Goal: Task Accomplishment & Management: Manage account settings

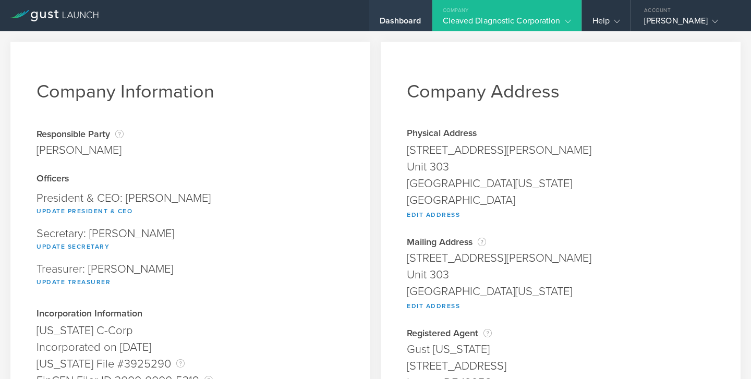
click at [403, 18] on div "Dashboard" at bounding box center [401, 24] width 42 height 16
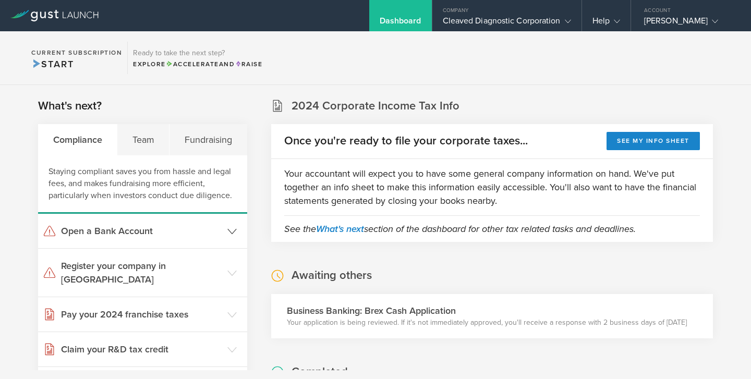
click at [231, 227] on icon at bounding box center [231, 231] width 9 height 9
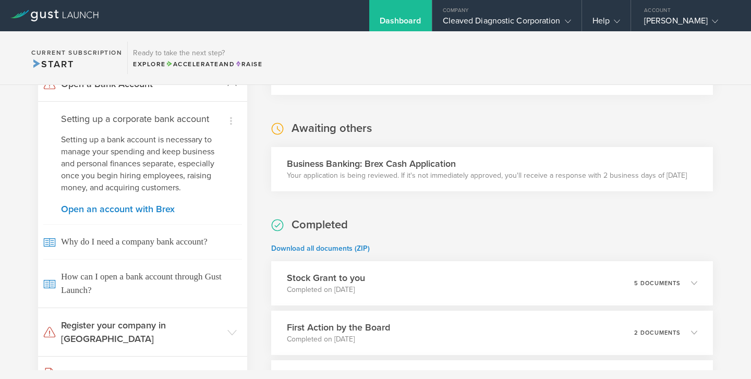
scroll to position [151, 0]
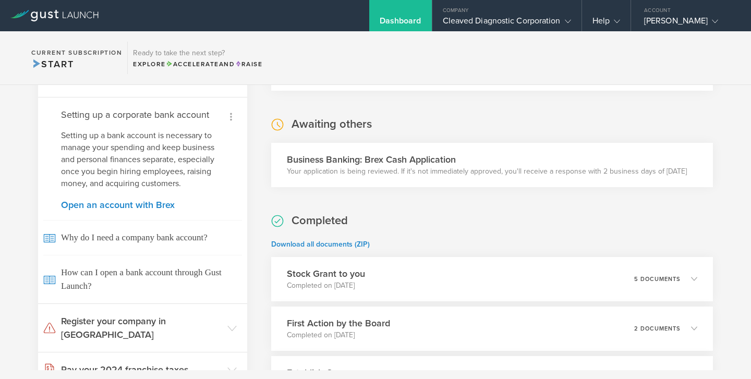
click at [233, 117] on icon at bounding box center [231, 117] width 13 height 13
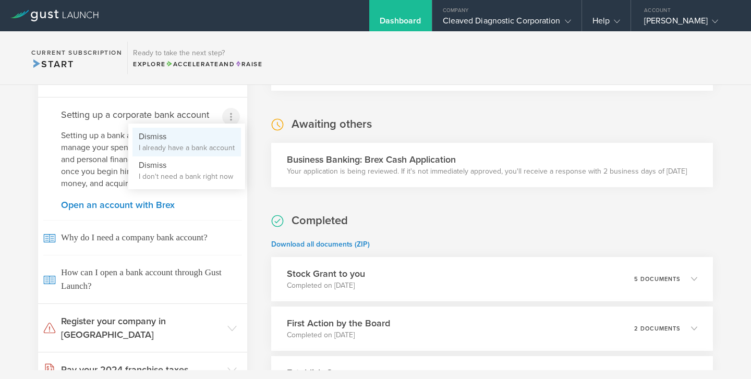
click at [207, 147] on small "I already have a bank account" at bounding box center [187, 148] width 96 height 10
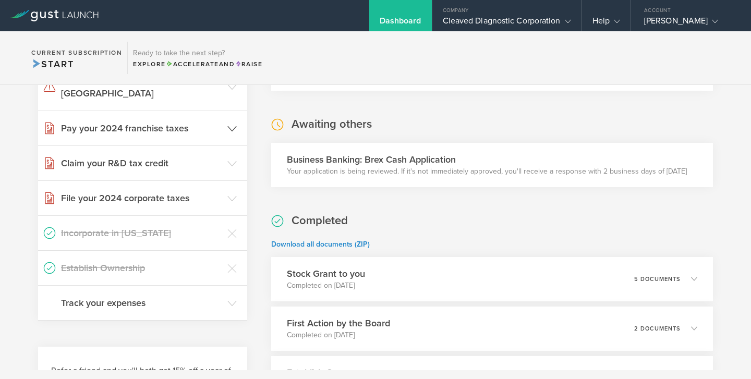
click at [231, 124] on icon at bounding box center [231, 128] width 9 height 9
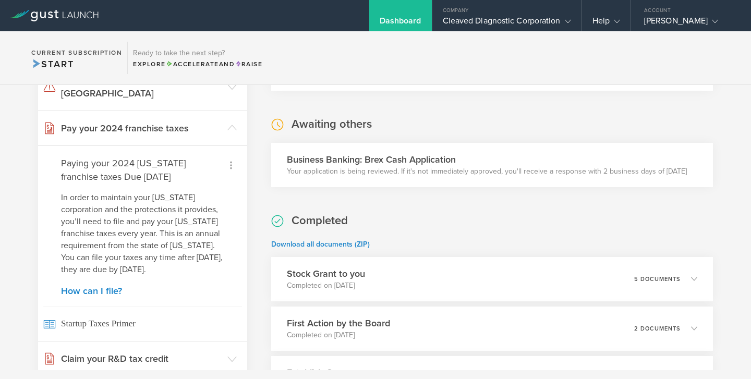
click at [233, 159] on icon at bounding box center [231, 165] width 13 height 13
click at [218, 176] on li "Dismiss I've already paid" at bounding box center [208, 190] width 65 height 29
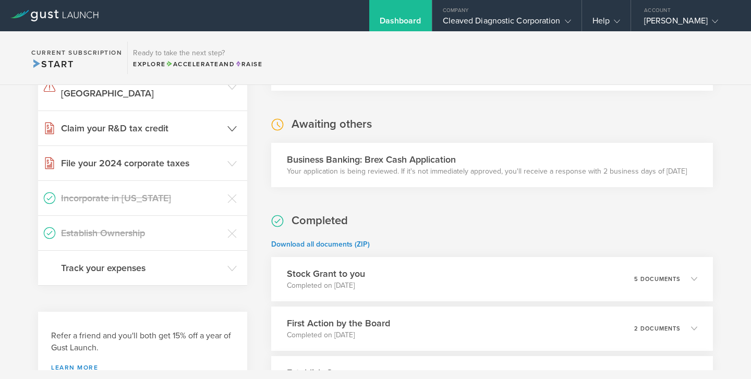
click at [232, 126] on polyline at bounding box center [232, 128] width 8 height 5
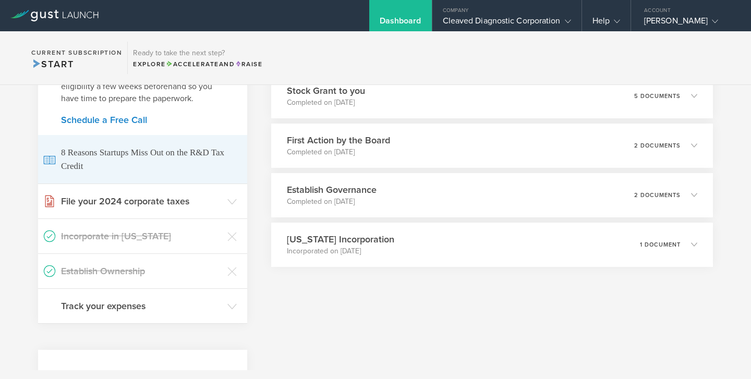
scroll to position [335, 0]
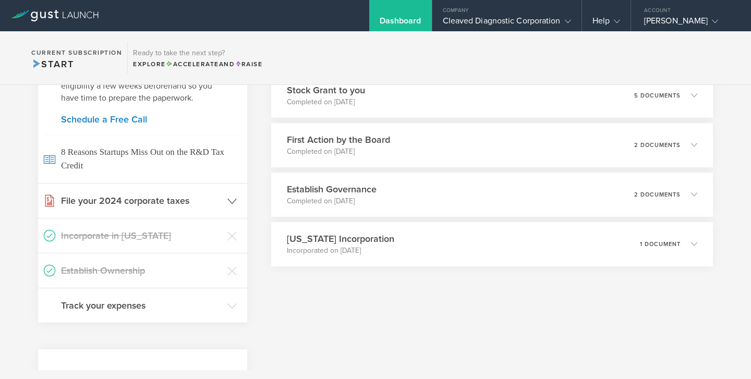
click at [209, 194] on h3 "File your 2024 corporate taxes" at bounding box center [141, 201] width 161 height 14
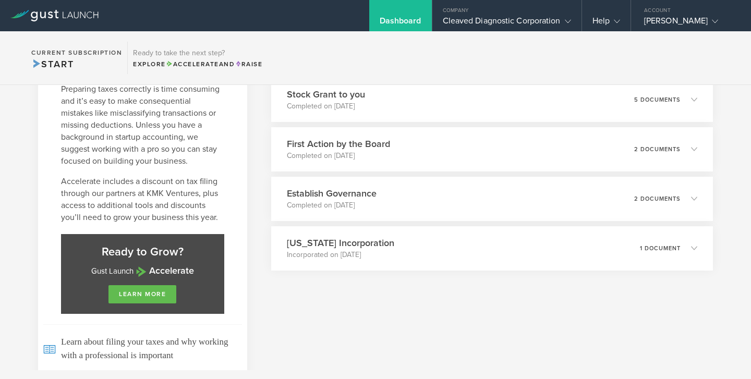
scroll to position [382, 0]
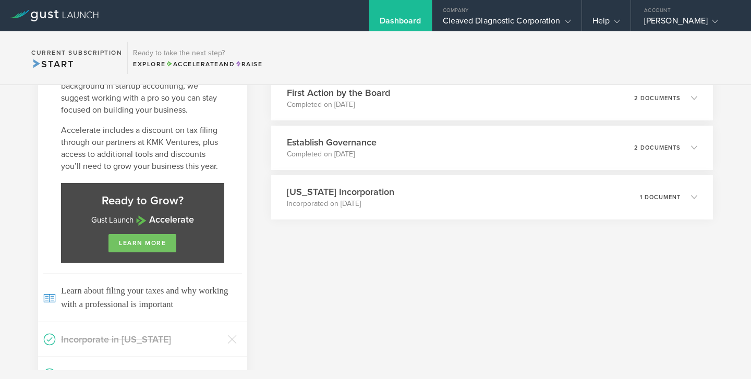
click at [155, 234] on link "learn more" at bounding box center [143, 243] width 68 height 18
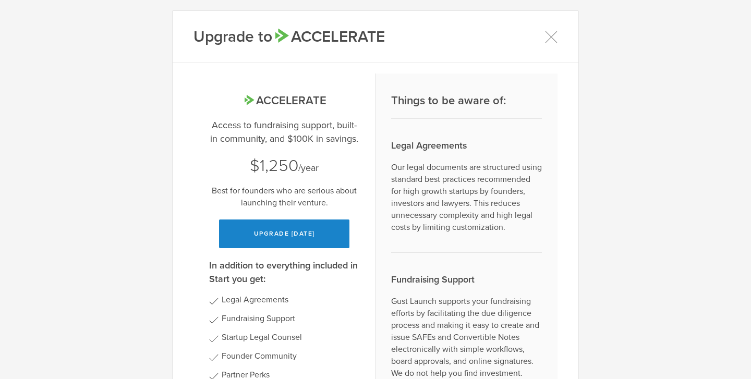
scroll to position [0, 0]
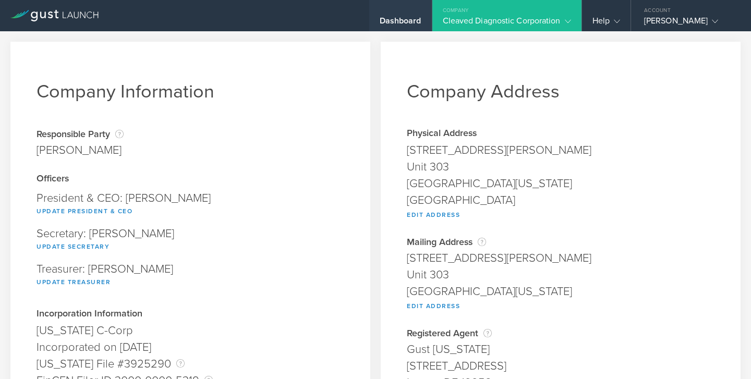
click at [383, 19] on div "Dashboard" at bounding box center [401, 24] width 42 height 16
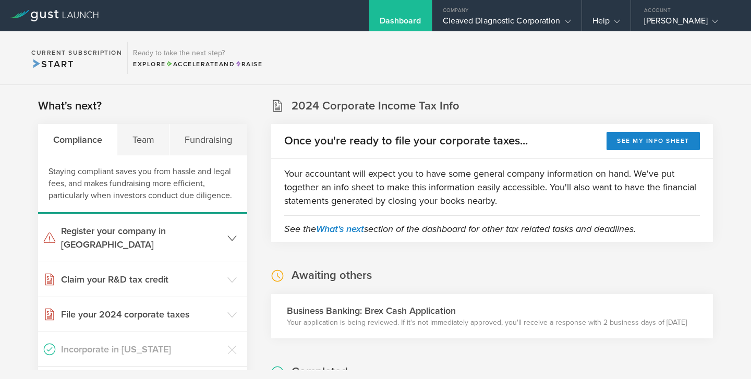
click at [214, 235] on h3 "Register your company in [GEOGRAPHIC_DATA]" at bounding box center [141, 237] width 161 height 27
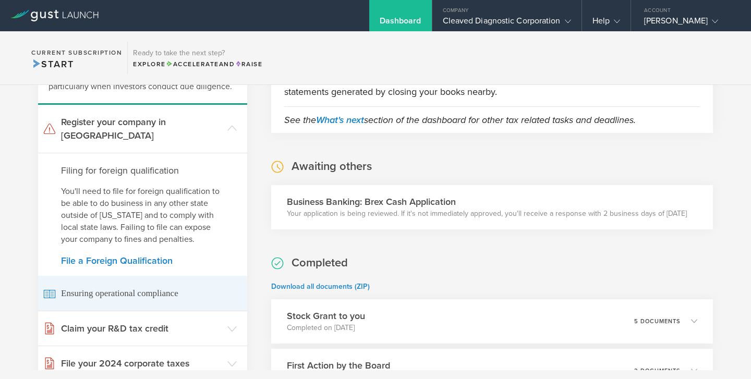
scroll to position [98, 0]
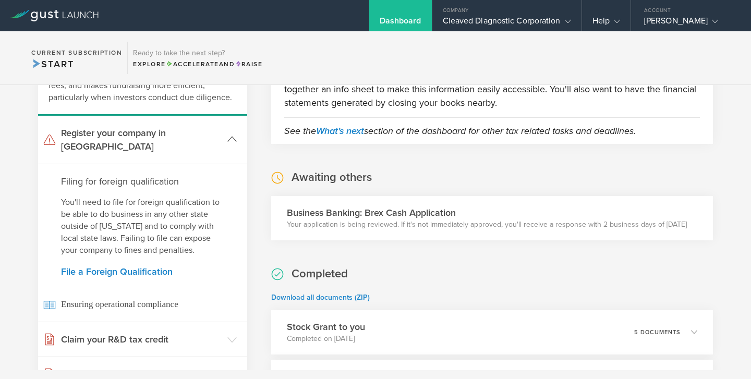
click at [234, 137] on polyline at bounding box center [232, 139] width 8 height 5
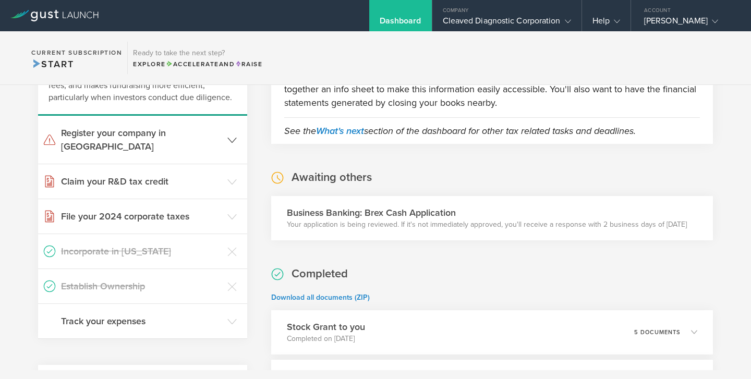
click at [109, 133] on h3 "Register your company in [GEOGRAPHIC_DATA]" at bounding box center [141, 139] width 161 height 27
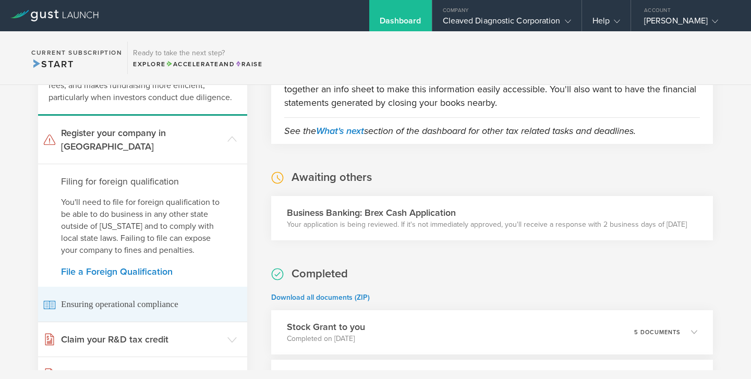
click at [131, 296] on span "Ensuring operational compliance" at bounding box center [142, 304] width 199 height 35
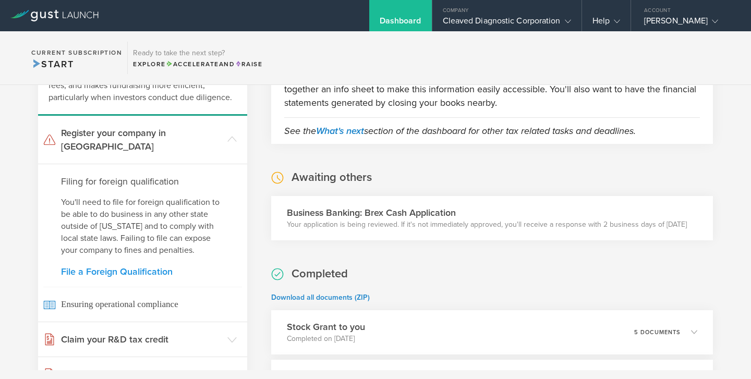
click at [136, 267] on link "File a Foreign Qualification" at bounding box center [142, 271] width 163 height 9
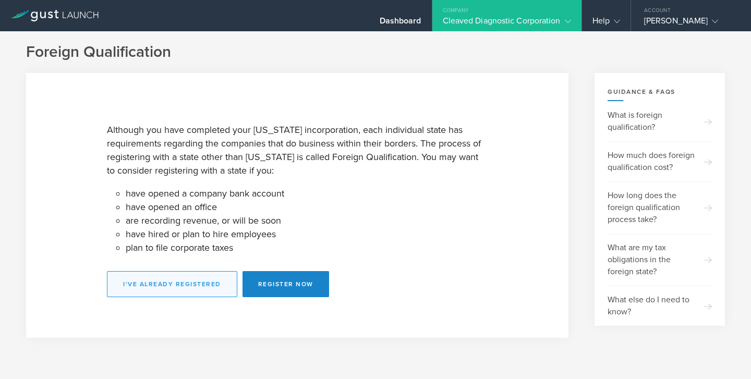
click at [187, 287] on button "I've already registered" at bounding box center [172, 284] width 130 height 26
select select "LA"
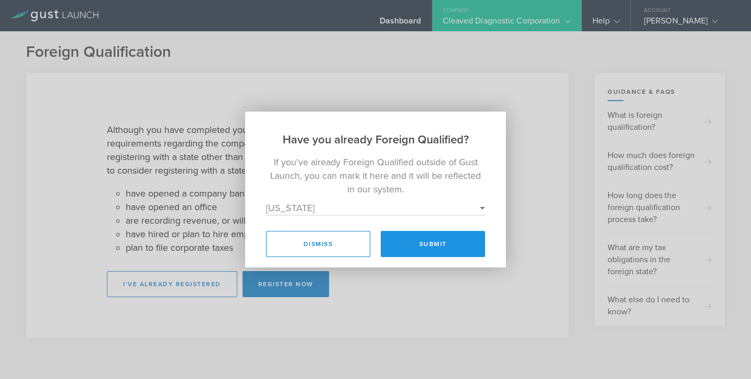
click at [438, 245] on button "Submit" at bounding box center [433, 244] width 104 height 26
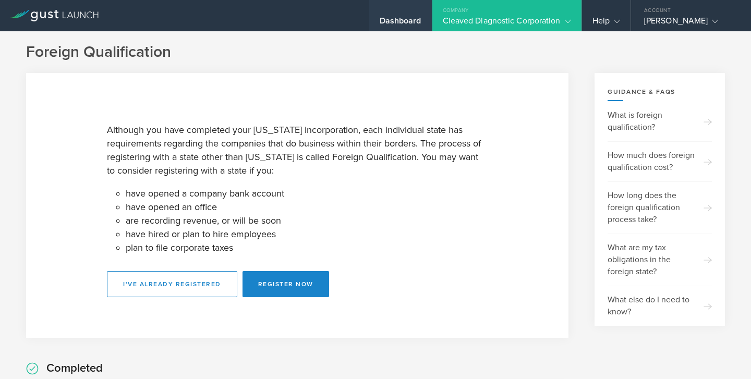
click at [406, 16] on div "Dashboard" at bounding box center [401, 24] width 42 height 16
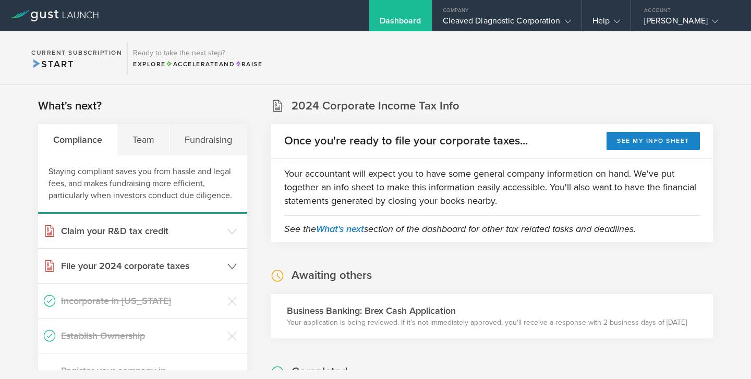
click at [233, 264] on icon at bounding box center [231, 266] width 9 height 9
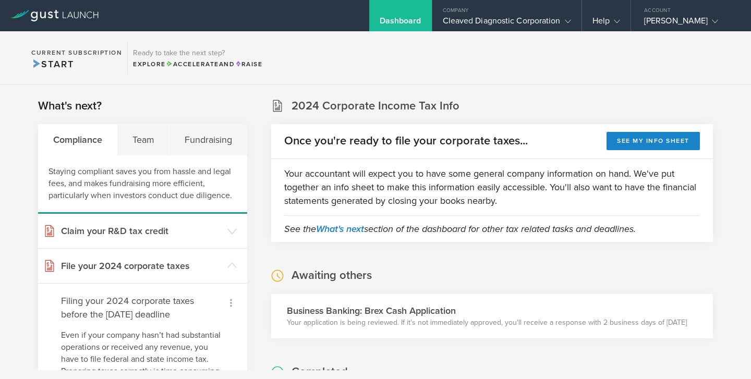
click at [234, 306] on icon at bounding box center [231, 303] width 13 height 13
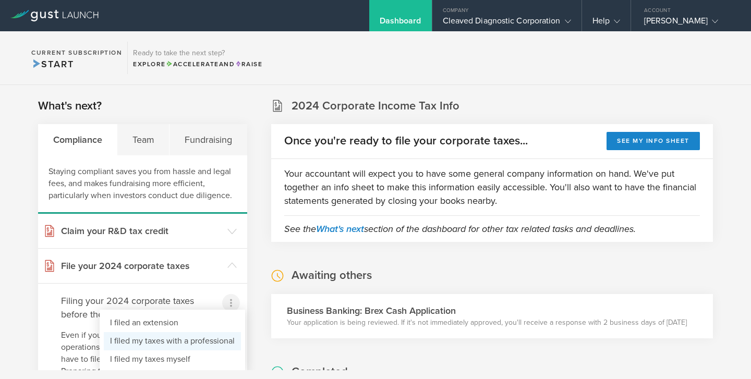
click at [207, 340] on li "I filed my taxes with a professional" at bounding box center [172, 341] width 137 height 18
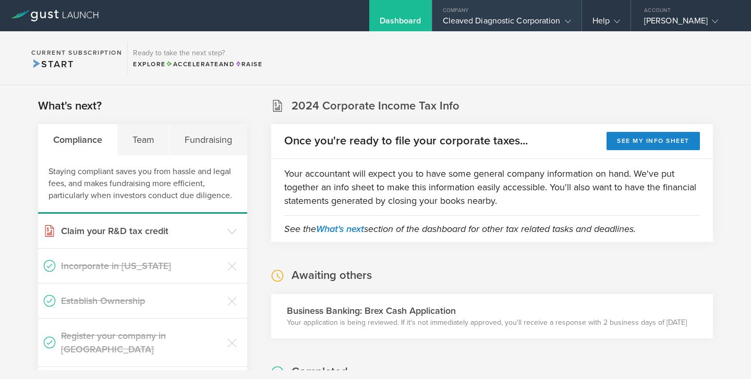
click at [549, 21] on div "Cleaved Diagnostic Corporation" at bounding box center [507, 24] width 128 height 16
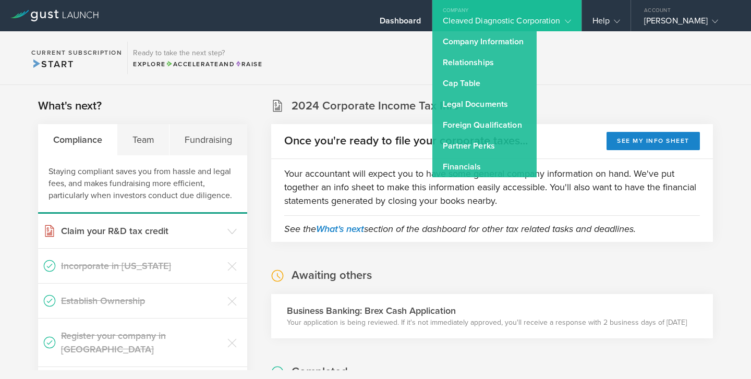
click at [558, 18] on div "Cleaved Diagnostic Corporation" at bounding box center [507, 24] width 128 height 16
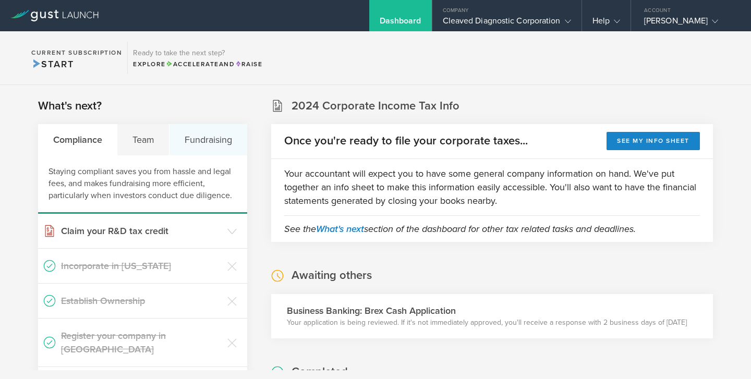
click at [203, 130] on div "Fundraising" at bounding box center [208, 139] width 77 height 31
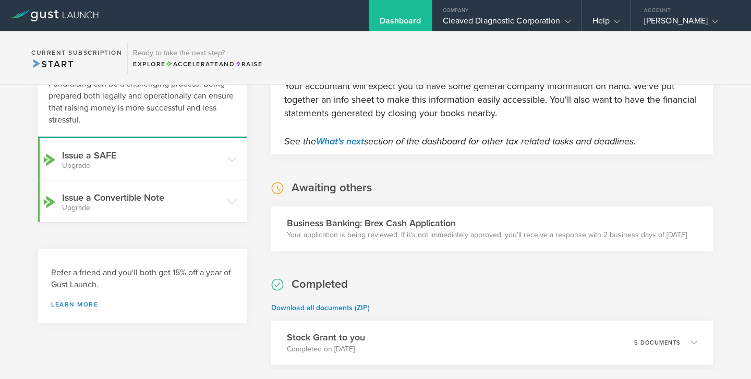
scroll to position [94, 0]
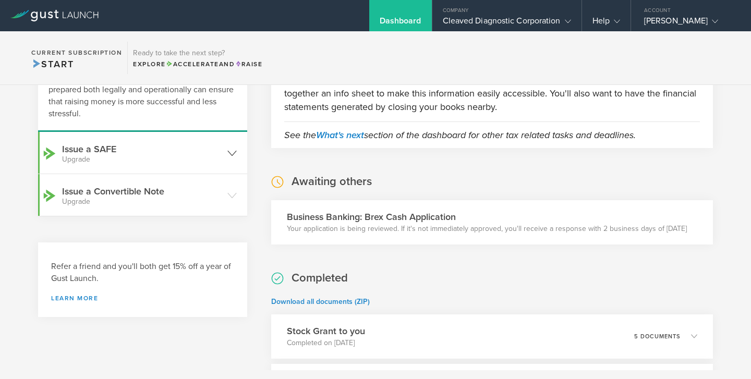
click at [234, 153] on icon at bounding box center [231, 153] width 9 height 9
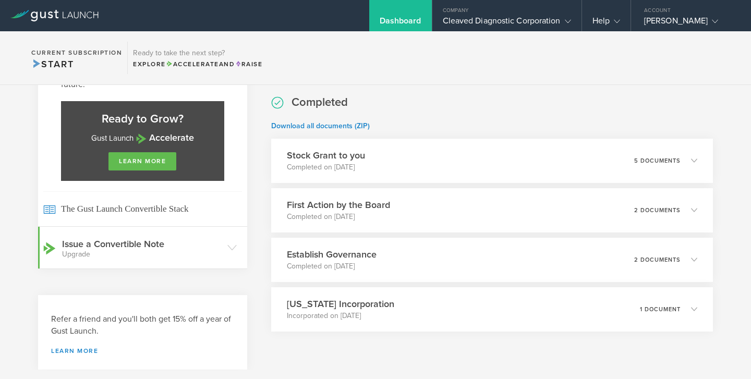
scroll to position [272, 0]
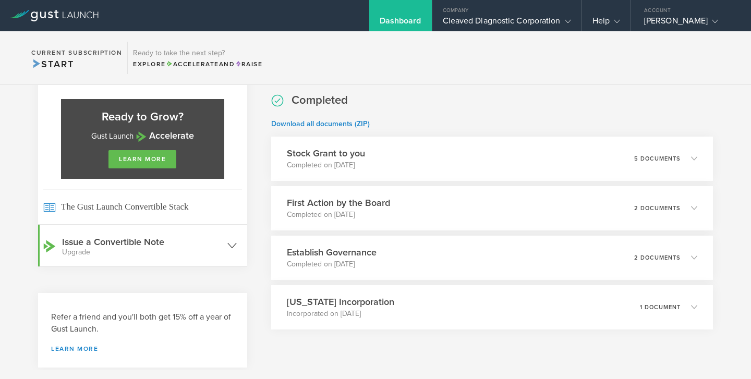
click at [232, 247] on icon at bounding box center [231, 245] width 9 height 9
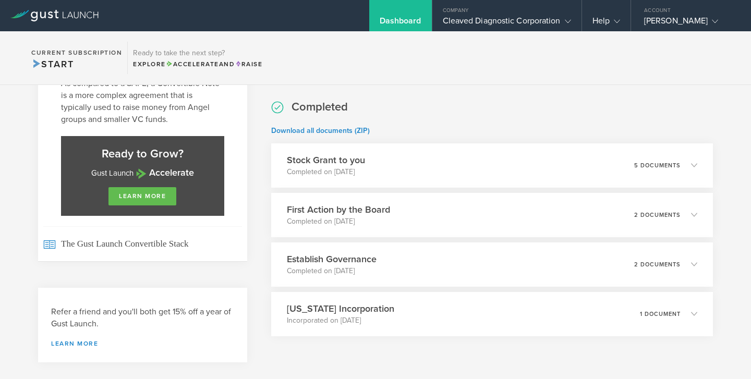
scroll to position [266, 0]
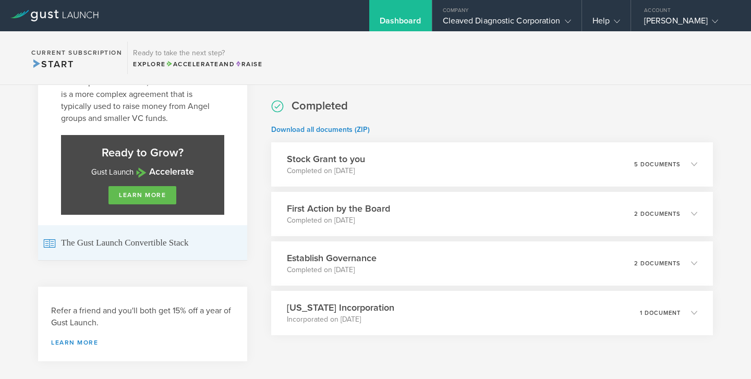
click at [130, 244] on span "The Gust Launch Convertible Stack" at bounding box center [142, 242] width 199 height 35
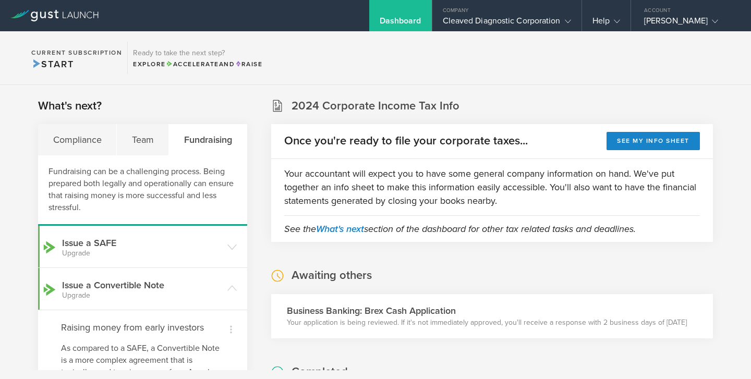
scroll to position [0, 0]
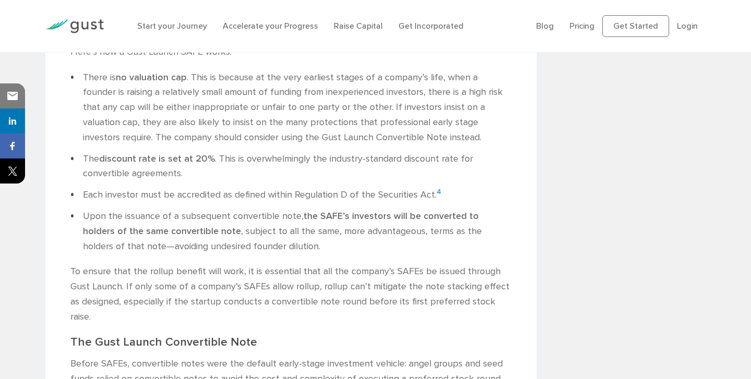
scroll to position [1555, 0]
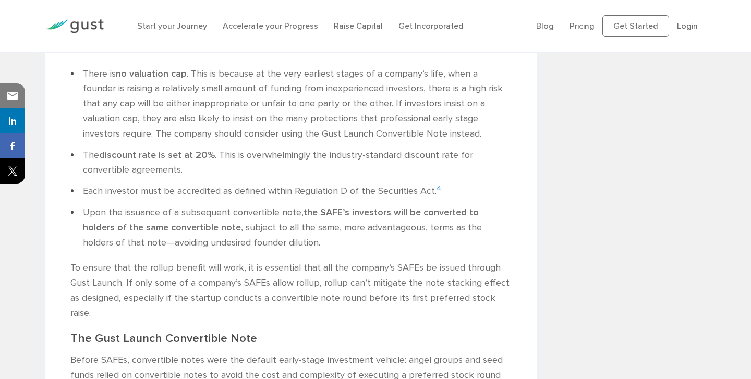
click at [437, 184] on link "4" at bounding box center [439, 188] width 5 height 8
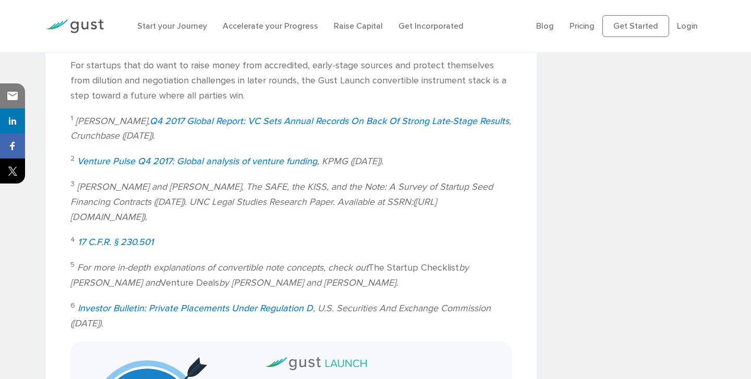
scroll to position [3032, 0]
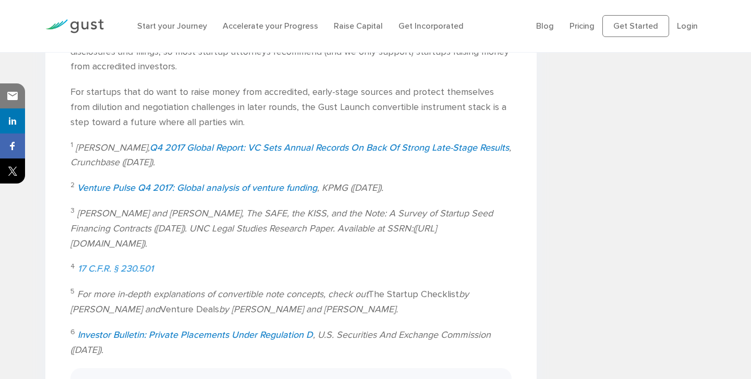
click at [139, 263] on link "17 C.F.R. § 230.501" at bounding box center [116, 268] width 76 height 11
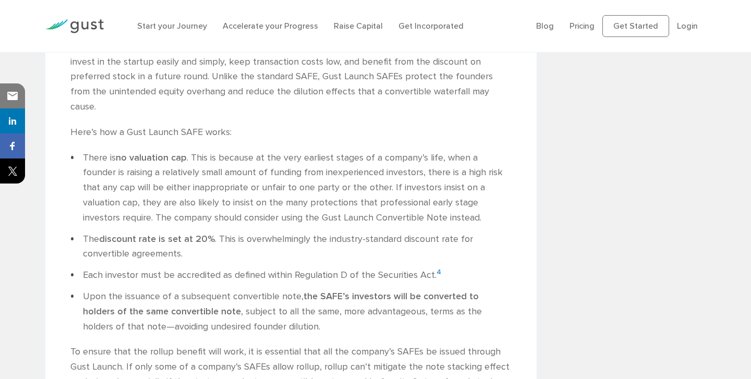
scroll to position [1472, 0]
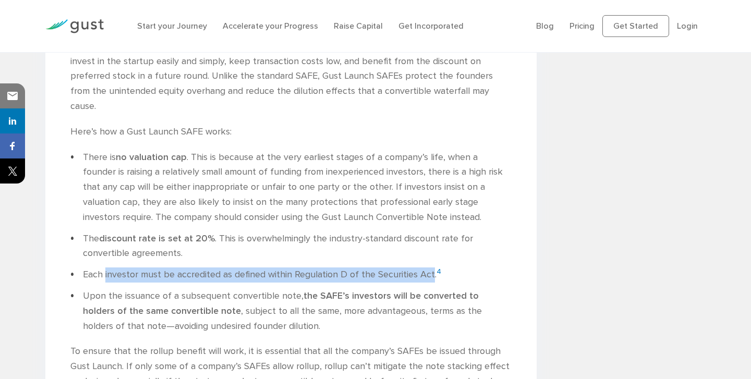
drag, startPoint x: 104, startPoint y: 211, endPoint x: 431, endPoint y: 213, distance: 327.1
click at [431, 268] on li "Each investor must be accredited as defined within Regulation D of the Securiti…" at bounding box center [290, 275] width 441 height 15
copy li "investor must be accredited as defined within Regulation D of the Securities Act"
